Goal: Go to known website: Go to known website

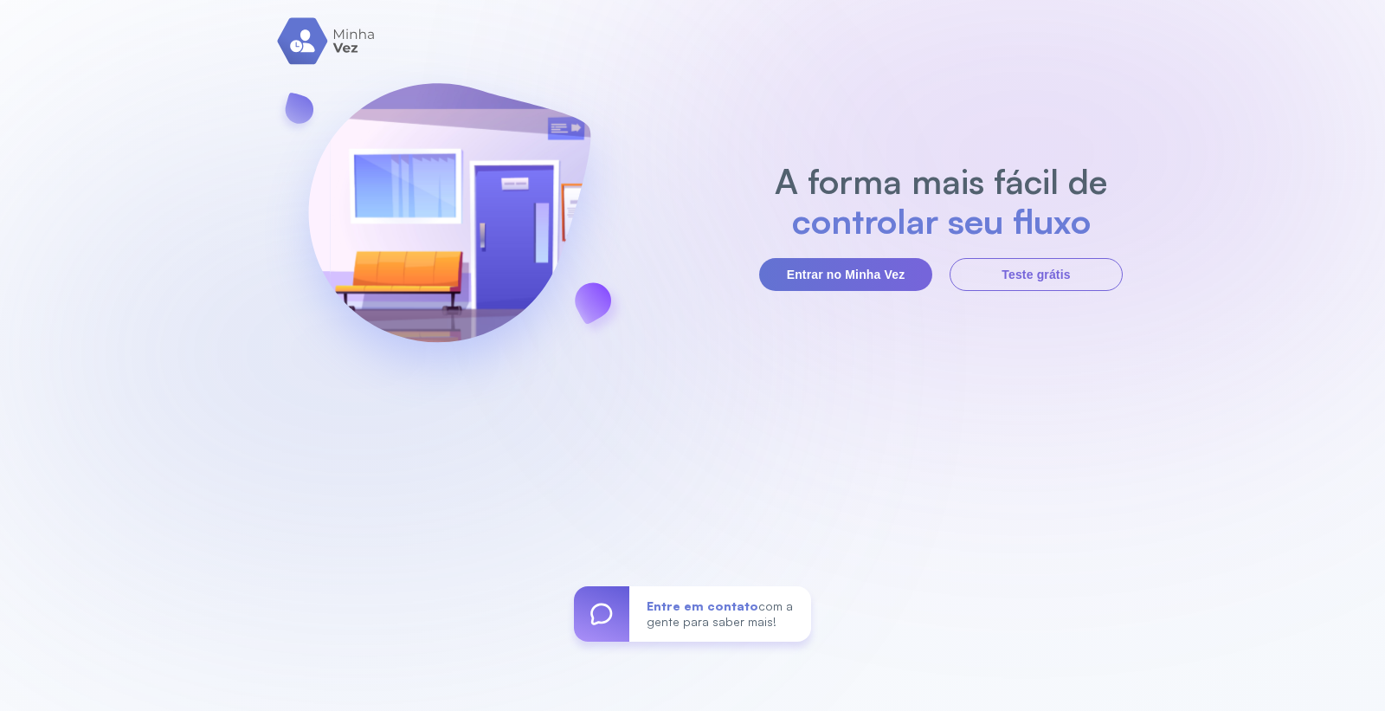
click at [859, 261] on button "Entrar no Minha Vez" at bounding box center [845, 274] width 173 height 33
click at [872, 281] on button "Entrar no Minha Vez" at bounding box center [845, 274] width 173 height 33
click at [894, 273] on button "Entrar no Minha Vez" at bounding box center [845, 274] width 173 height 33
click at [889, 275] on button "Entrar no Minha Vez" at bounding box center [845, 274] width 173 height 33
click at [860, 268] on button "Entrar no Minha Vez" at bounding box center [845, 274] width 173 height 33
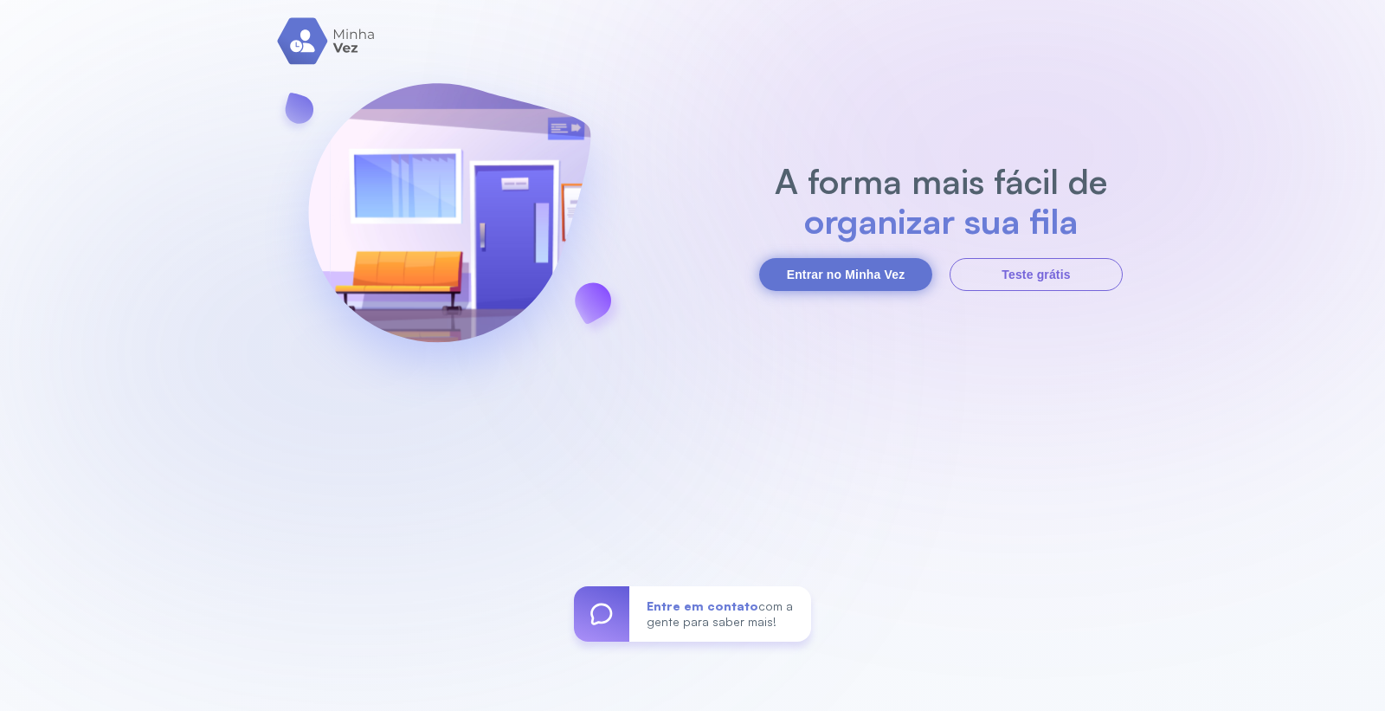
click at [858, 268] on button "Entrar no Minha Vez" at bounding box center [845, 274] width 173 height 33
click at [812, 268] on button "Entrar no Minha Vez" at bounding box center [845, 274] width 173 height 33
click at [791, 272] on button "Entrar no Minha Vez" at bounding box center [845, 274] width 173 height 33
click at [827, 280] on button "Entrar no Minha Vez" at bounding box center [845, 274] width 173 height 33
click at [853, 261] on button "Entrar no Minha Vez" at bounding box center [845, 274] width 173 height 33
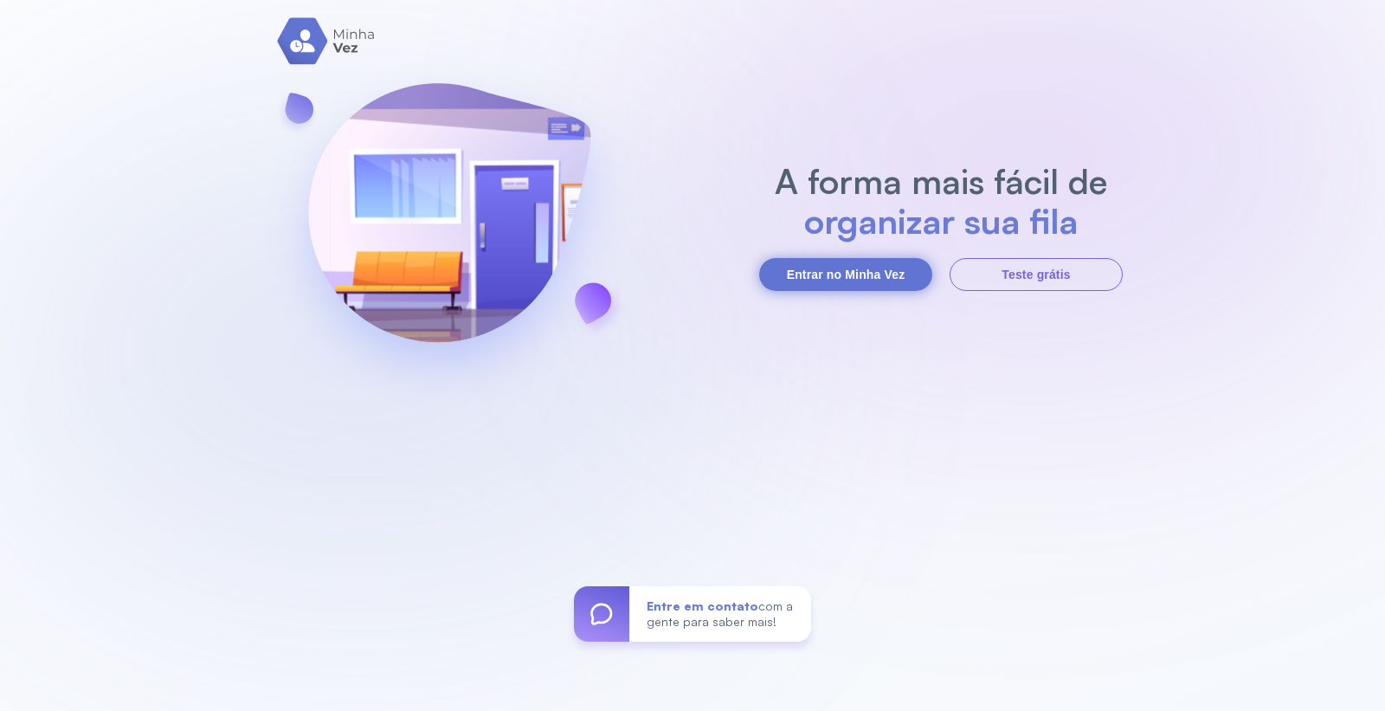
click at [864, 262] on button "Entrar no Minha Vez" at bounding box center [845, 274] width 173 height 33
click at [853, 264] on button "Entrar no Minha Vez" at bounding box center [845, 274] width 173 height 33
click at [875, 274] on button "Entrar no Minha Vez" at bounding box center [845, 274] width 173 height 33
click at [819, 275] on button "Entrar no Minha Vez" at bounding box center [845, 274] width 173 height 33
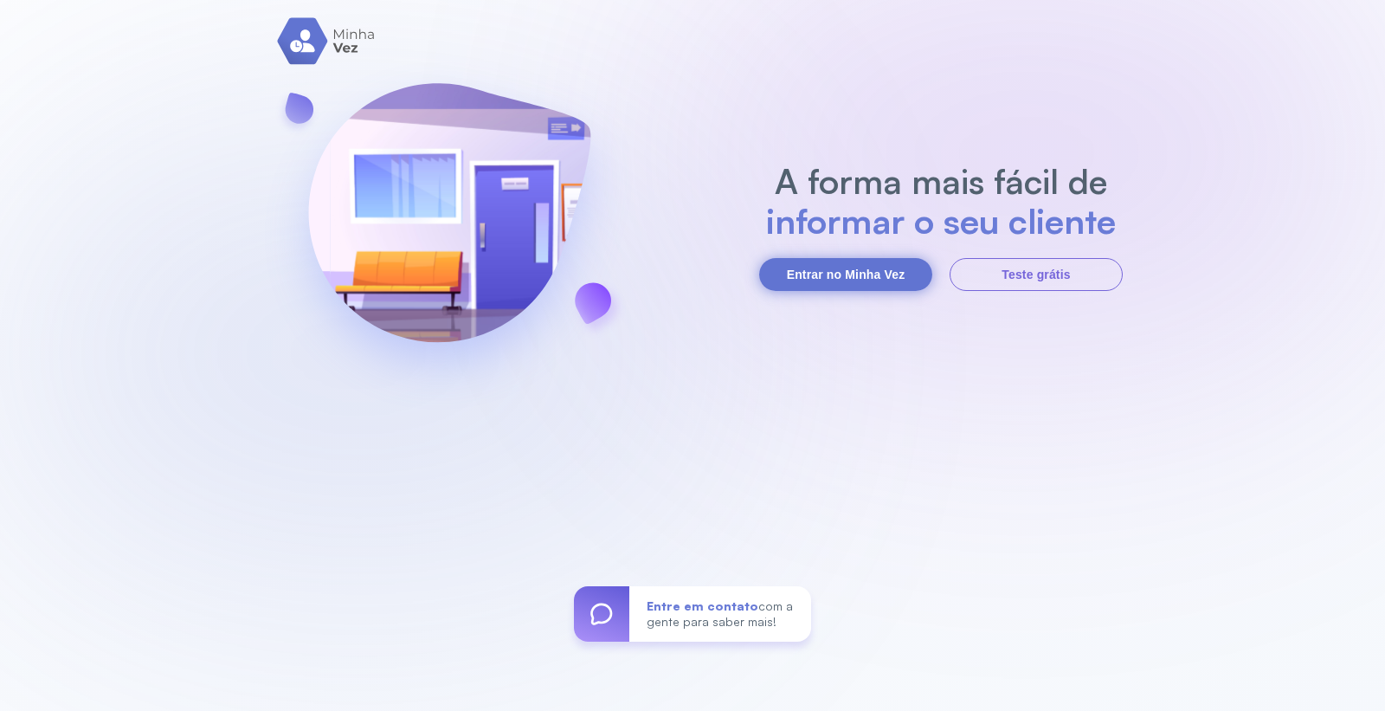
click at [821, 272] on button "Entrar no Minha Vez" at bounding box center [845, 274] width 173 height 33
click at [874, 278] on button "Entrar no Minha Vez" at bounding box center [845, 274] width 173 height 33
click at [784, 261] on button "Entrar no Minha Vez" at bounding box center [845, 274] width 173 height 33
click at [788, 280] on button "Entrar no Minha Vez" at bounding box center [845, 274] width 173 height 33
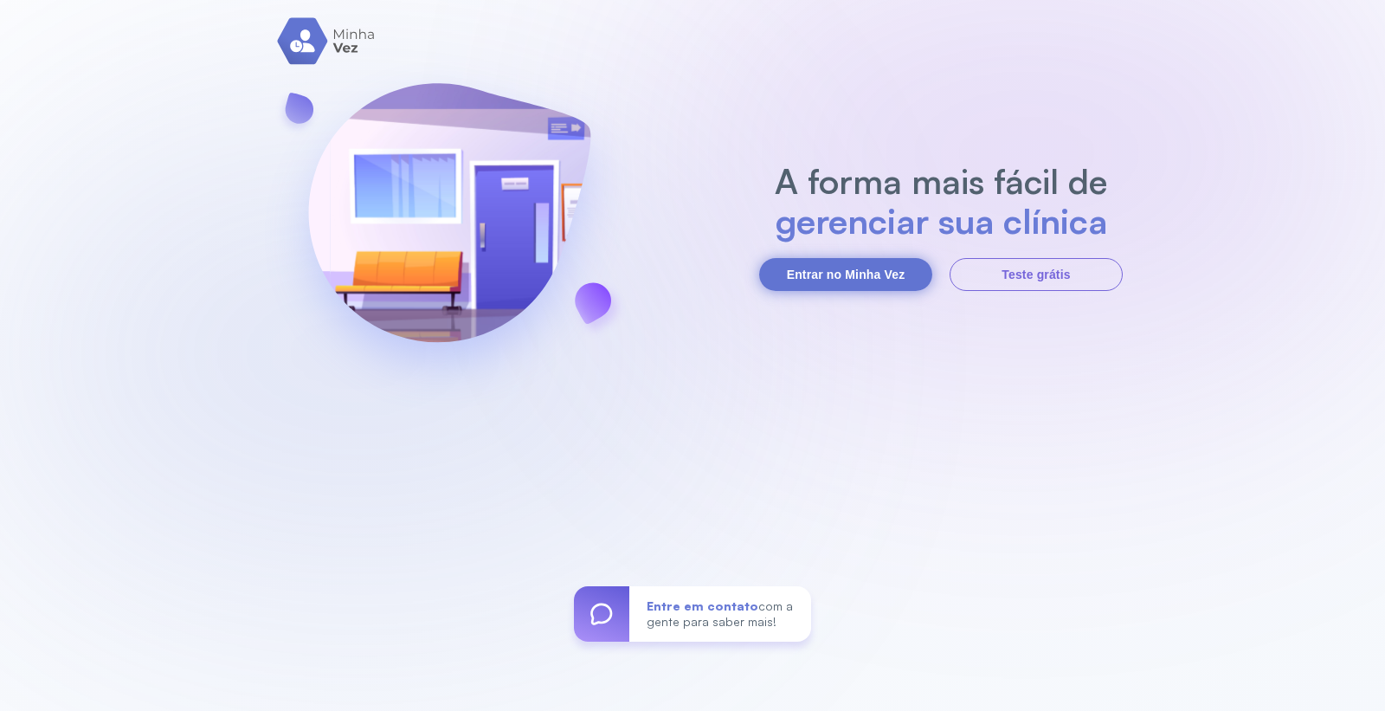
click at [781, 275] on button "Entrar no Minha Vez" at bounding box center [845, 274] width 173 height 33
click at [844, 275] on button "Entrar no Minha Vez" at bounding box center [845, 274] width 173 height 33
